Goal: Task Accomplishment & Management: Complete application form

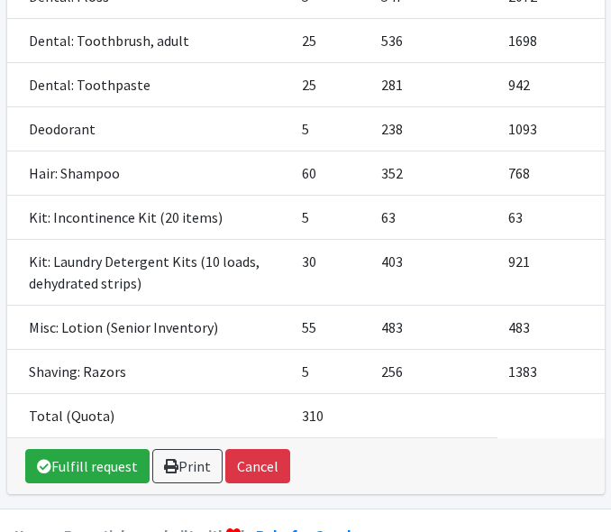
scroll to position [773, 0]
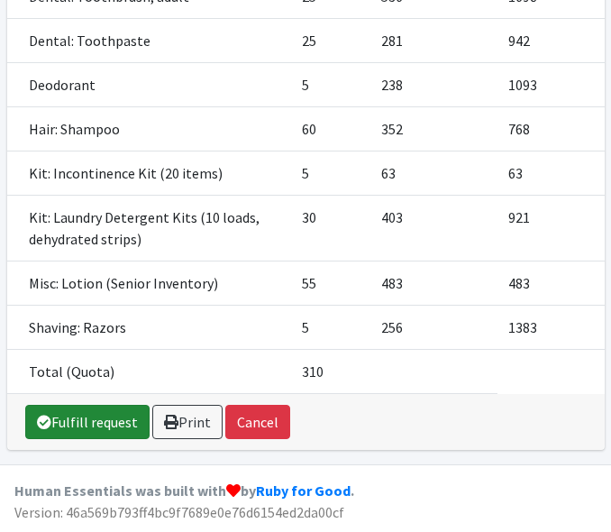
click at [90, 420] on link "Fulfill request" at bounding box center [87, 422] width 124 height 34
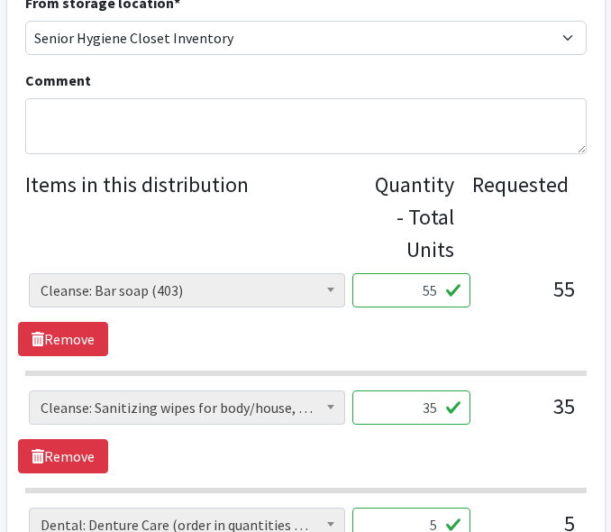
scroll to position [658, 0]
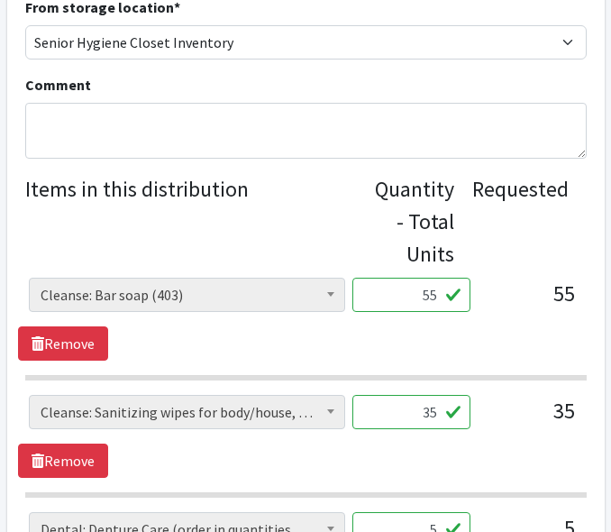
click at [405, 308] on input "55" at bounding box center [412, 295] width 118 height 34
type input "45"
click at [460, 325] on div "45" at bounding box center [412, 302] width 118 height 49
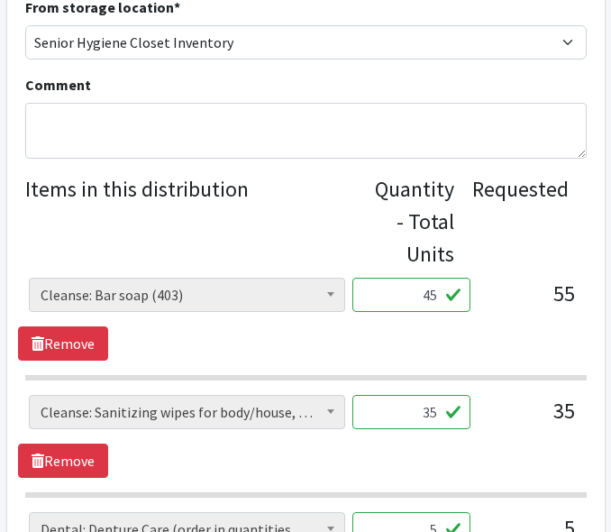
click at [423, 408] on input "35" at bounding box center [412, 412] width 118 height 34
type input "30"
click at [483, 463] on div "Cleanse: Bar soap (403) Cleanse: Laundry Detergent (store-packaged) (0) Cleanse…" at bounding box center [305, 436] width 575 height 83
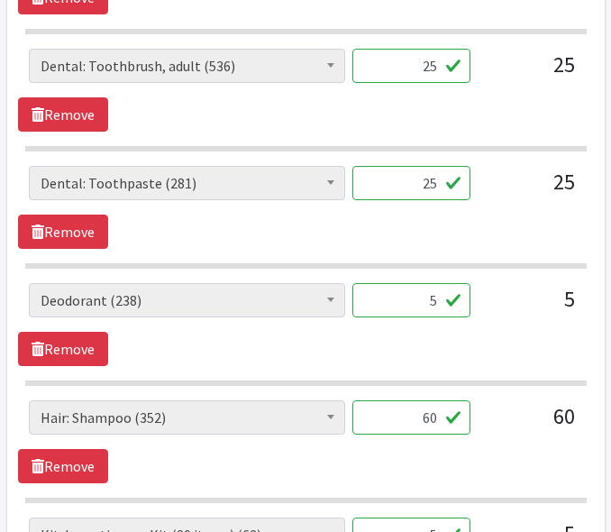
scroll to position [1368, 0]
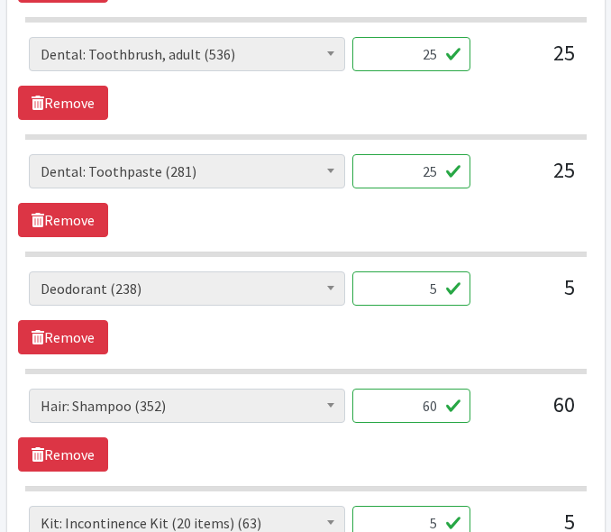
click at [429, 408] on input "60" at bounding box center [412, 406] width 118 height 34
type input "45"
click at [541, 432] on div "60" at bounding box center [530, 413] width 90 height 49
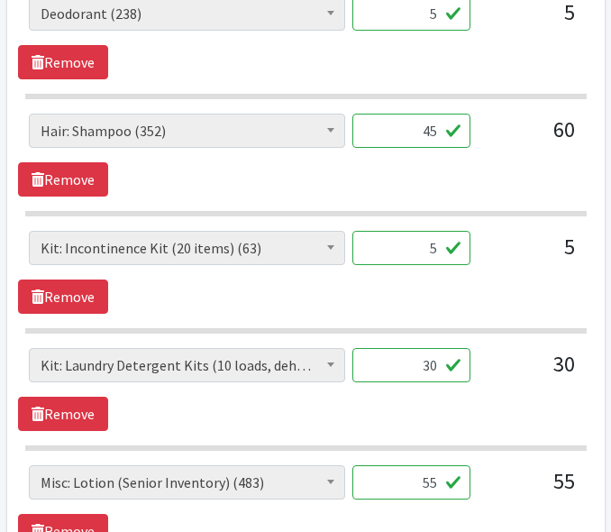
scroll to position [1644, 0]
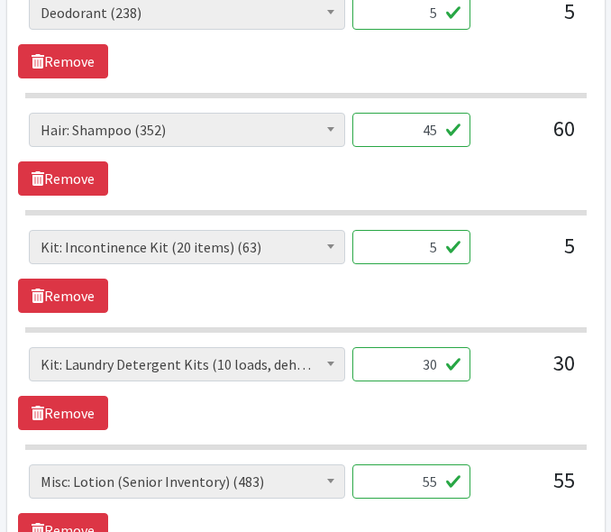
click at [419, 364] on input "30" at bounding box center [412, 364] width 118 height 34
type input "22"
click at [462, 403] on div "Cleanse: Bar soap (403) Cleanse: Laundry Detergent (store-packaged) (0) Cleanse…" at bounding box center [305, 388] width 575 height 83
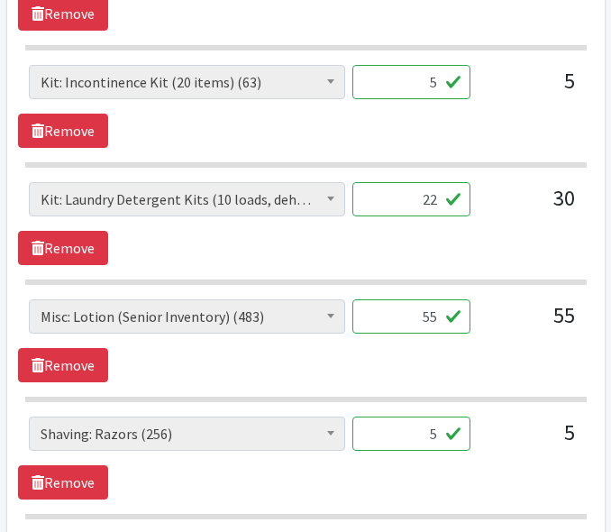
scroll to position [1810, 0]
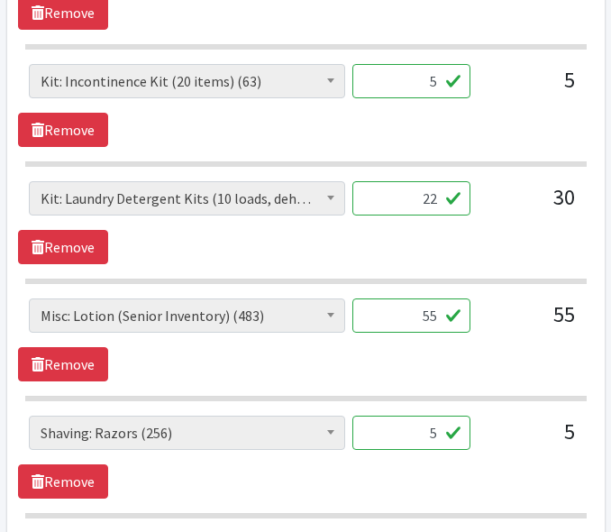
click at [426, 317] on input "55" at bounding box center [412, 316] width 118 height 34
type input "45"
click at [503, 384] on section "Cleanse: Bar soap (403) Cleanse: Laundry Detergent (store-packaged) (0) Cleanse…" at bounding box center [306, 350] width 562 height 103
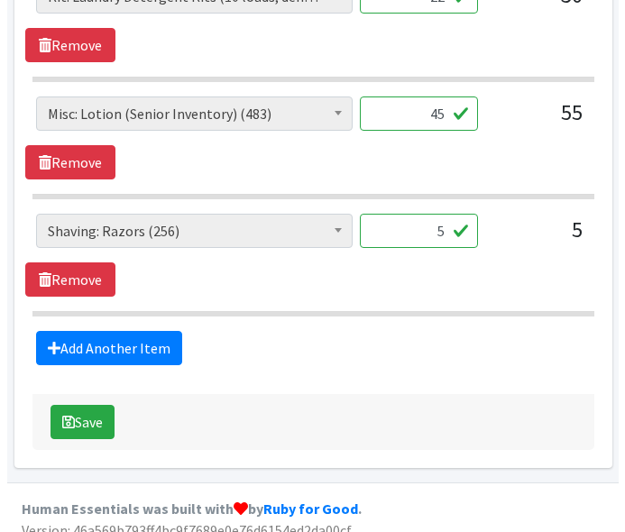
scroll to position [2030, 0]
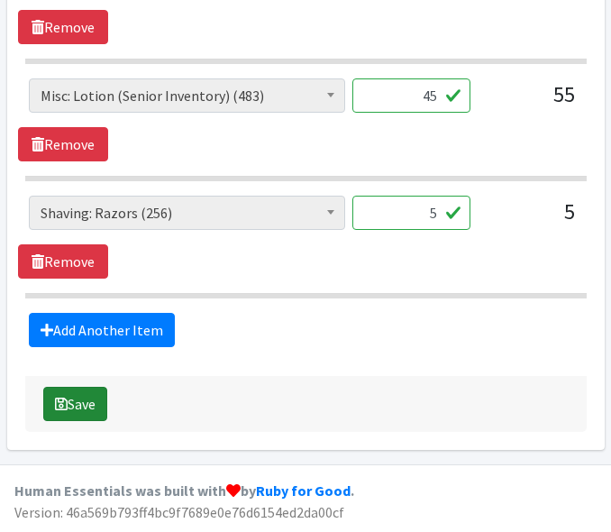
click at [64, 407] on icon "submit" at bounding box center [61, 404] width 13 height 14
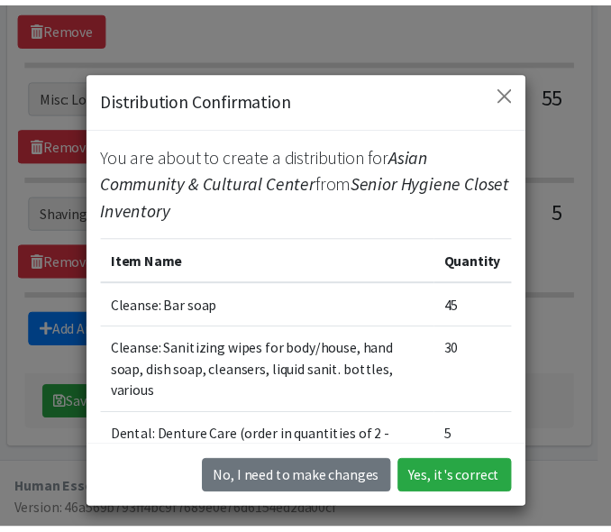
scroll to position [594, 0]
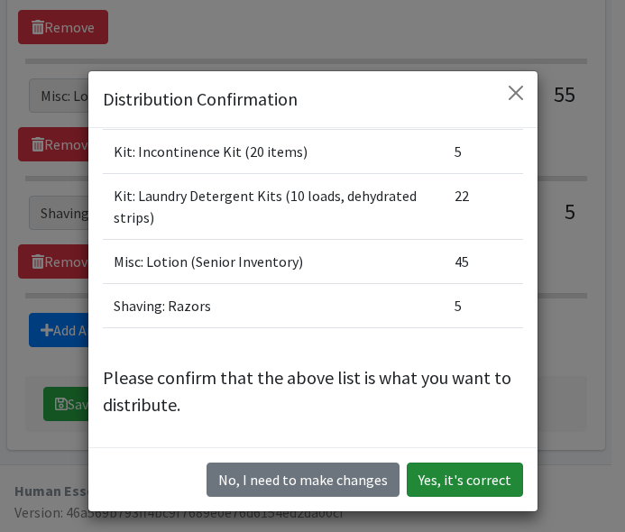
click at [461, 475] on button "Yes, it's correct" at bounding box center [465, 480] width 116 height 34
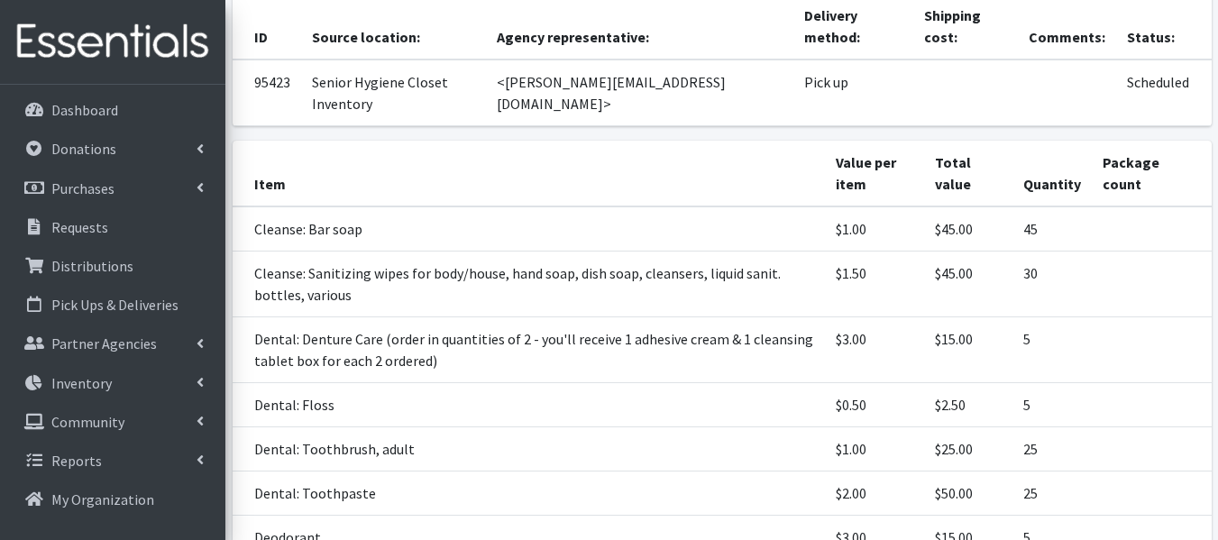
scroll to position [333, 0]
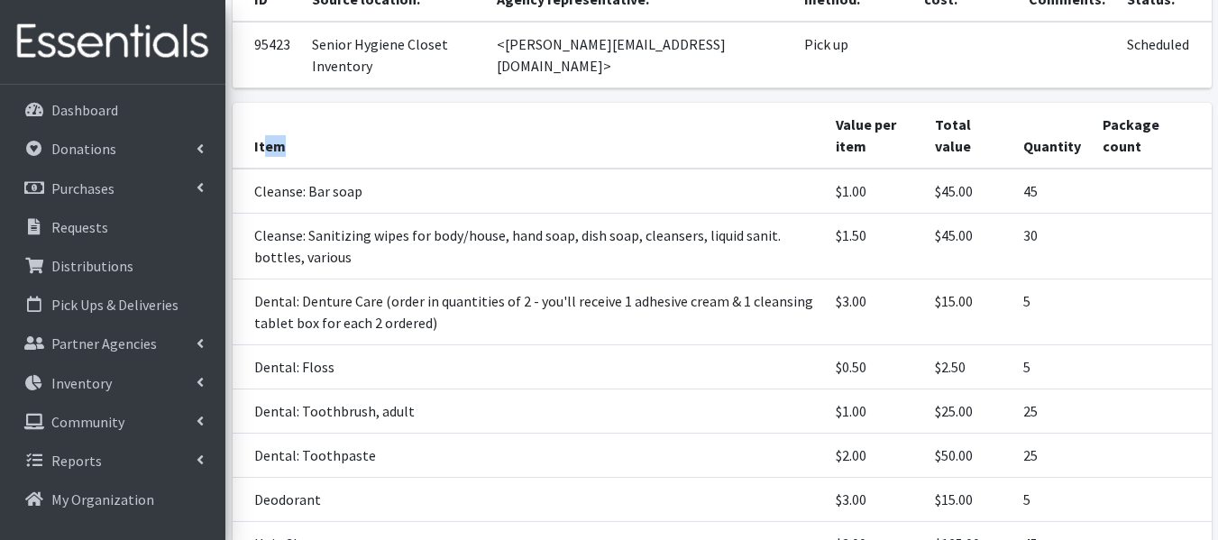
drag, startPoint x: 307, startPoint y: 113, endPoint x: 326, endPoint y: 124, distance: 22.6
click at [326, 124] on th "Item" at bounding box center [529, 136] width 593 height 66
click at [255, 108] on th "Item" at bounding box center [529, 136] width 593 height 66
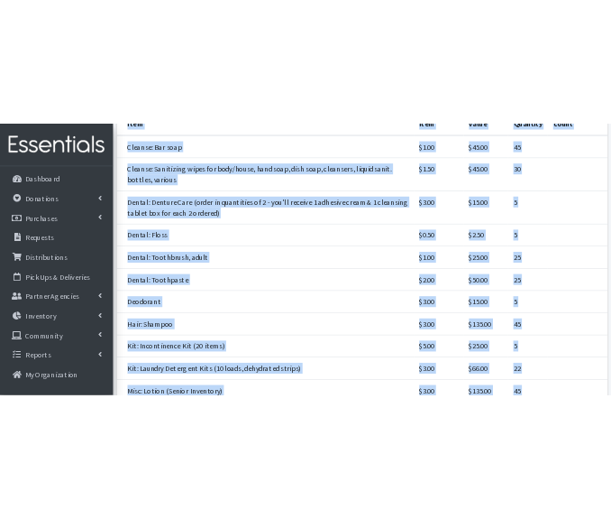
scroll to position [675, 0]
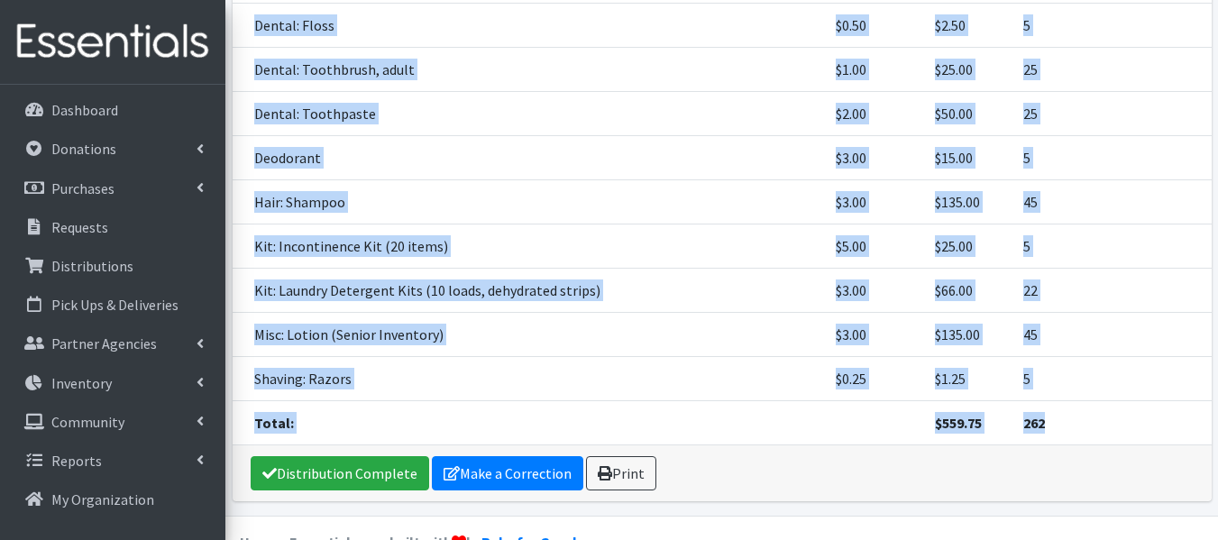
drag, startPoint x: 254, startPoint y: 105, endPoint x: 1062, endPoint y: 382, distance: 854.5
click at [611, 382] on table "Item Value per item Total value Quantity Package count Cleanse: Bar soap $1.00 …" at bounding box center [722, 103] width 979 height 684
copy table "Item Value per item Total value Quantity Package count Cleanse: Bar soap $1.00 …"
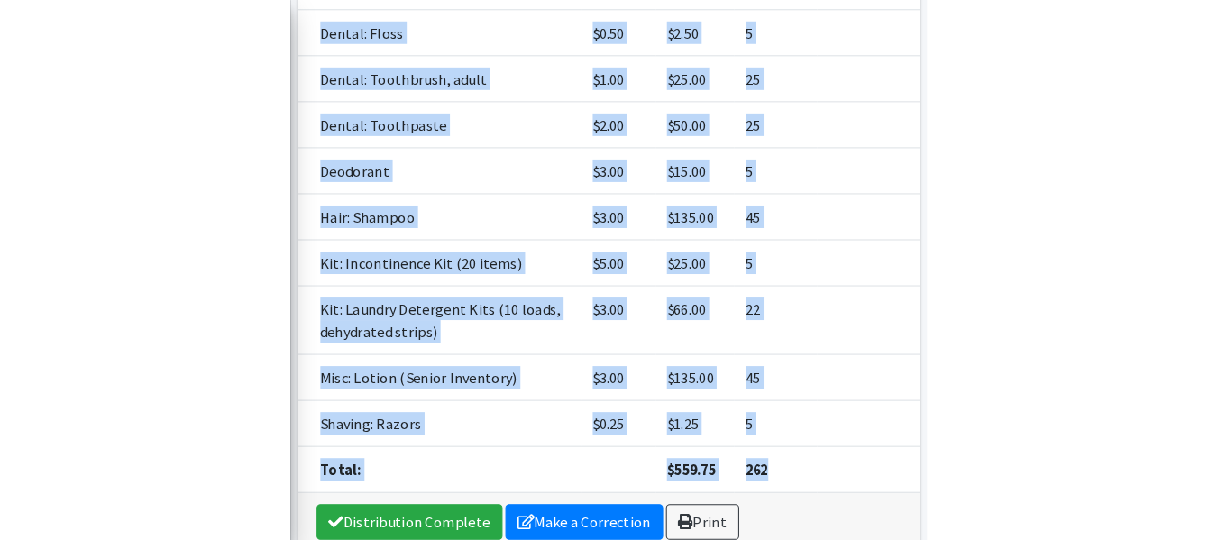
scroll to position [653, 0]
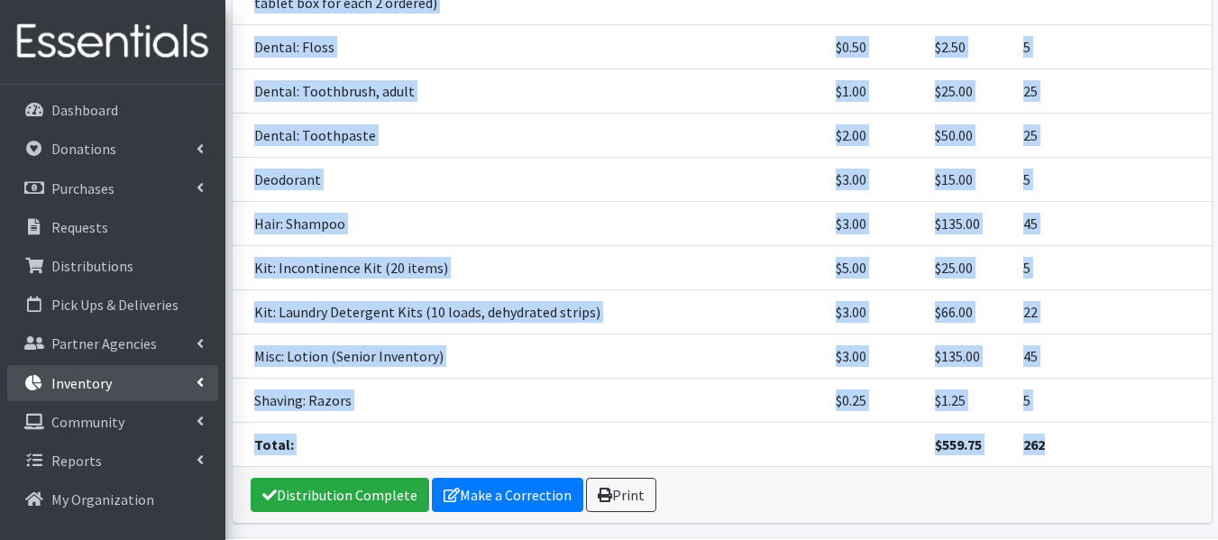
click at [82, 390] on p "Inventory" at bounding box center [81, 383] width 60 height 18
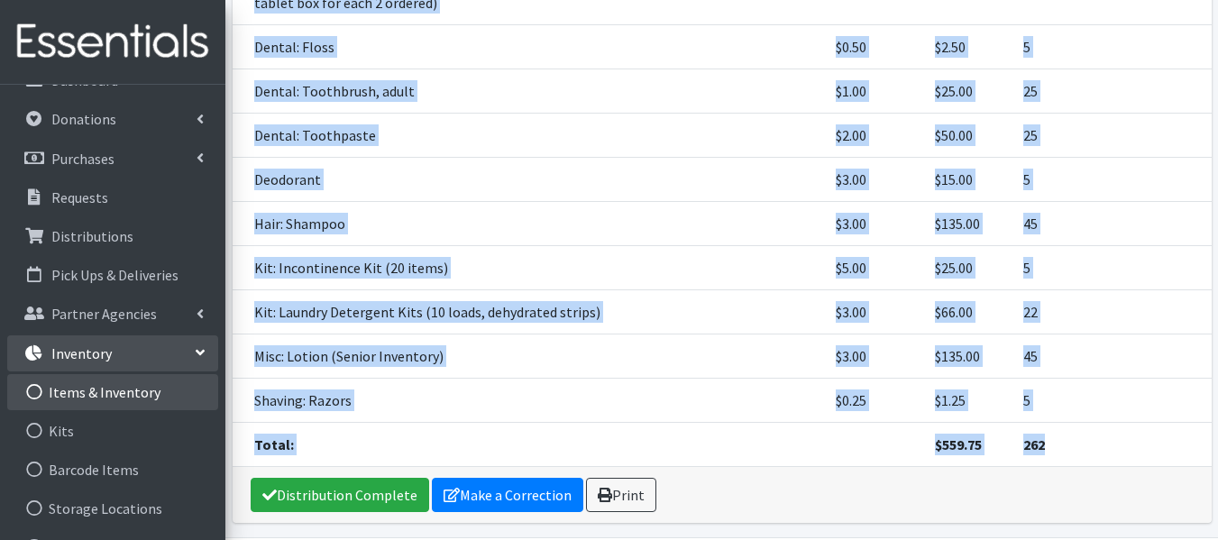
scroll to position [35, 0]
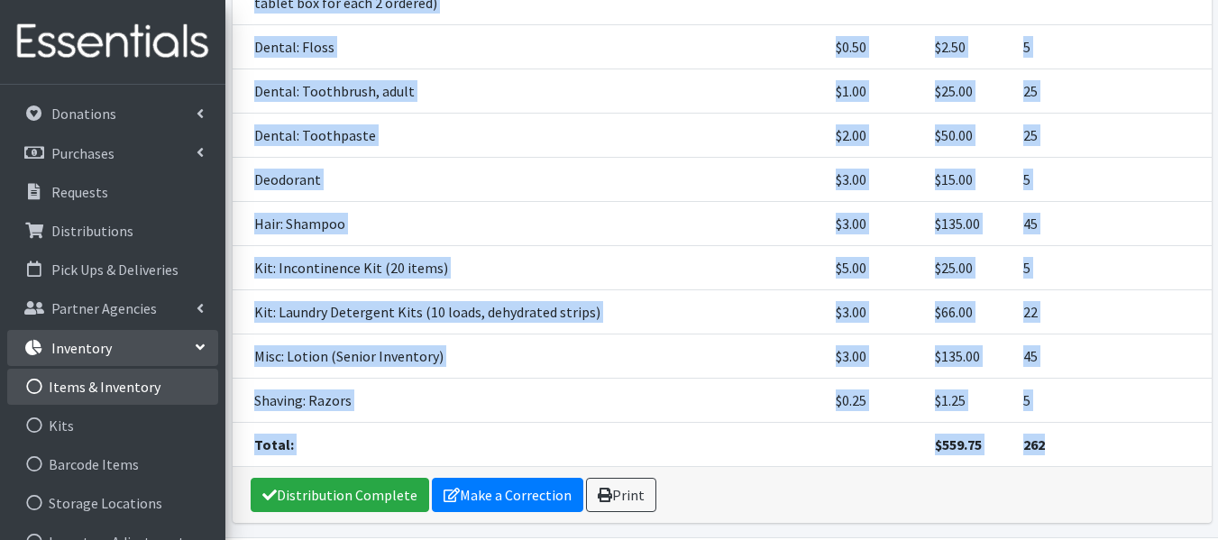
click at [102, 400] on link "Items & Inventory" at bounding box center [112, 387] width 211 height 36
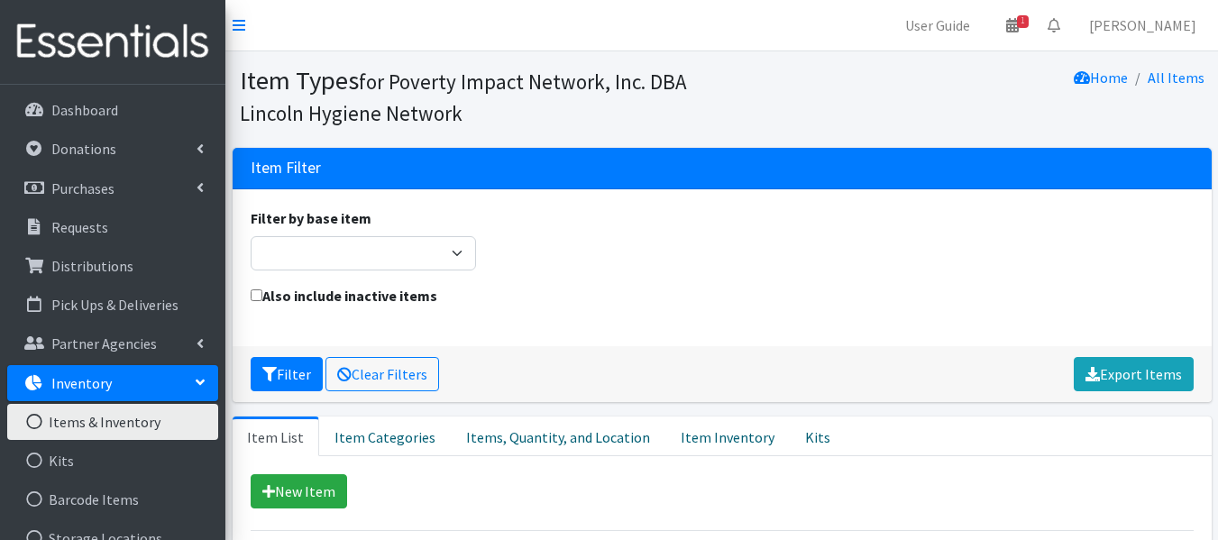
scroll to position [163, 0]
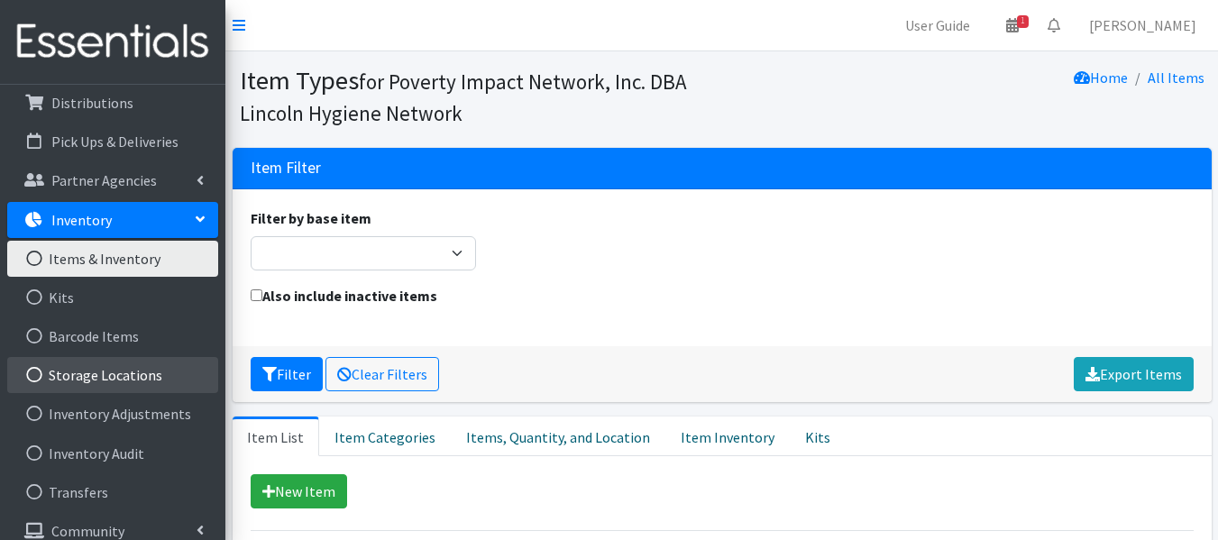
click at [95, 372] on link "Storage Locations" at bounding box center [112, 375] width 211 height 36
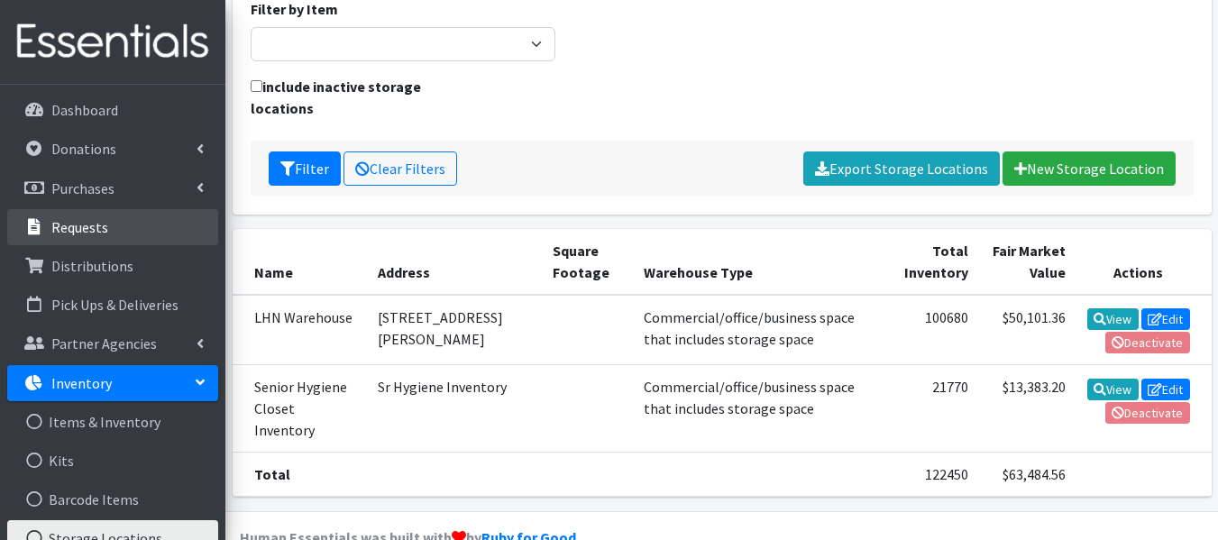
click at [87, 217] on link "Requests" at bounding box center [112, 227] width 211 height 36
